Goal: Entertainment & Leisure: Browse casually

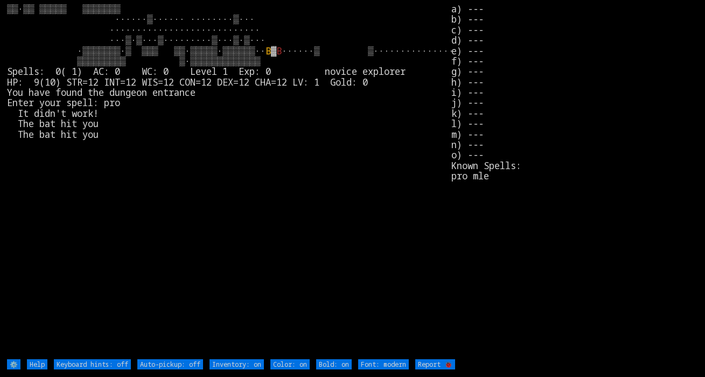
type off "Auto-pickup: on"
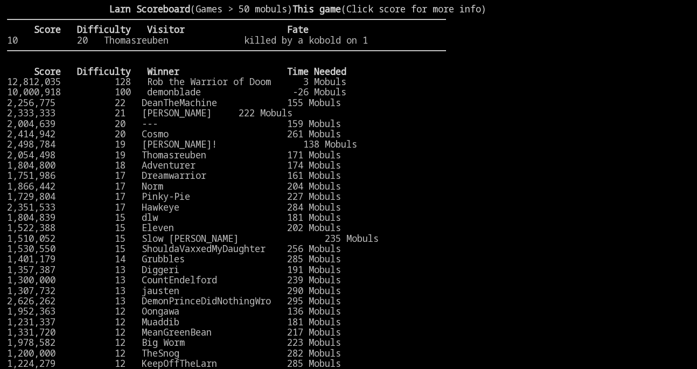
click at [565, 195] on stats at bounding box center [568, 177] width 244 height 347
click at [513, 119] on stats at bounding box center [568, 177] width 244 height 347
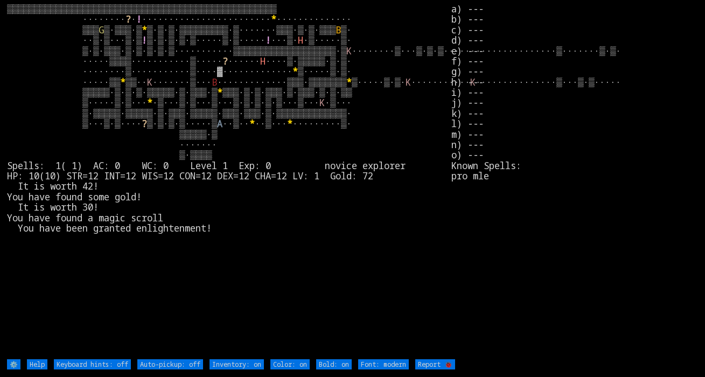
type off "Auto-pickup: on"
